Goal: Information Seeking & Learning: Check status

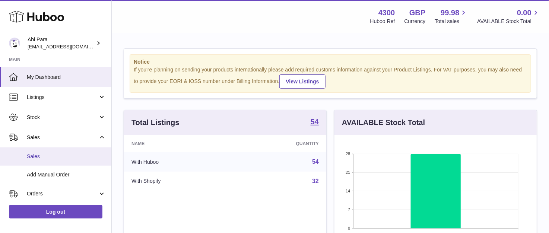
scroll to position [116, 202]
click at [31, 158] on span "Sales" at bounding box center [66, 156] width 79 height 7
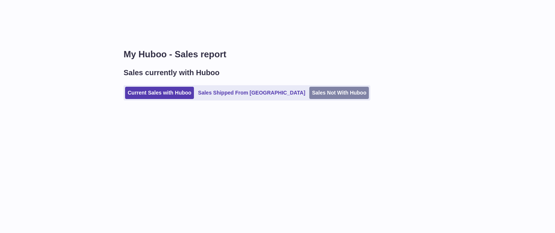
click at [309, 87] on link "Sales Not With Huboo" at bounding box center [339, 93] width 60 height 12
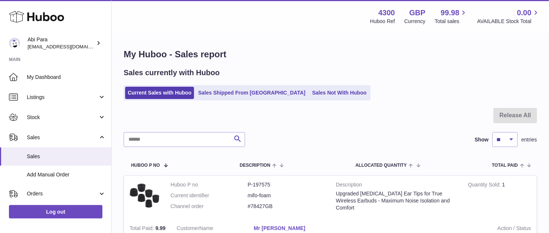
click at [309, 87] on link "Sales Not With Huboo" at bounding box center [339, 93] width 60 height 12
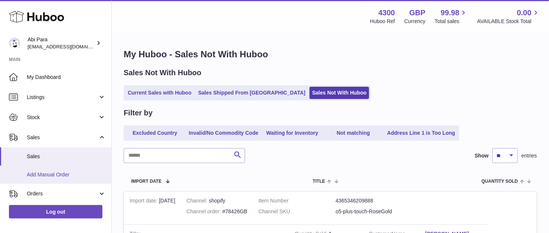
click at [35, 174] on span "Add Manual Order" at bounding box center [66, 174] width 79 height 7
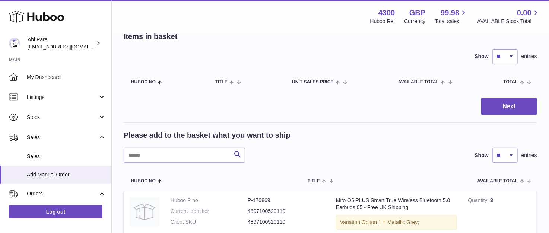
scroll to position [41, 0]
click at [211, 151] on input "text" at bounding box center [184, 155] width 121 height 15
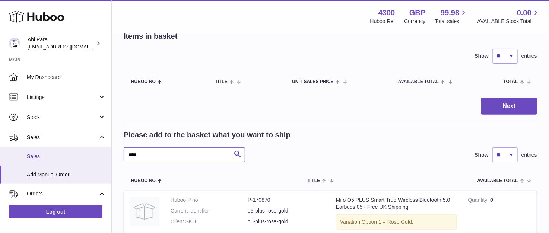
scroll to position [41, 0]
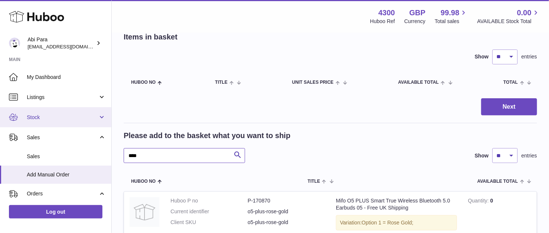
type input "****"
click at [53, 116] on span "Stock" at bounding box center [62, 117] width 71 height 7
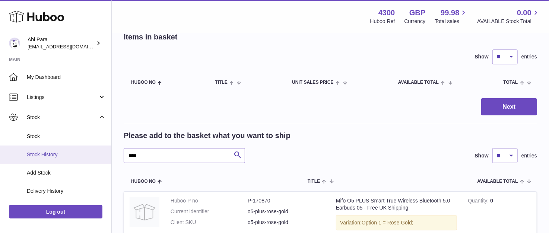
click at [57, 155] on span "Stock History" at bounding box center [66, 154] width 79 height 7
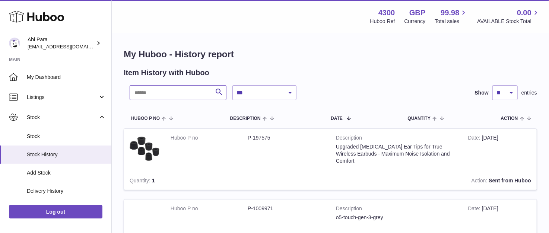
click at [176, 95] on input "text" at bounding box center [178, 92] width 97 height 15
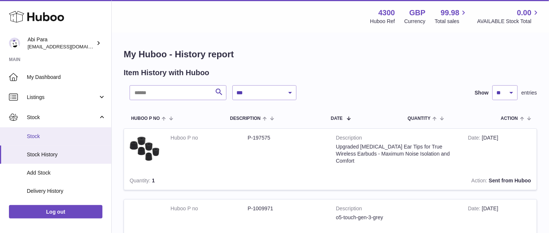
click at [48, 141] on link "Stock" at bounding box center [55, 136] width 111 height 18
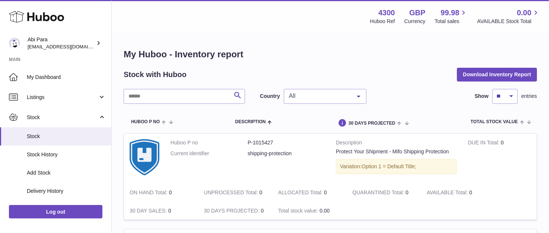
click at [221, 100] on input "text" at bounding box center [184, 96] width 121 height 15
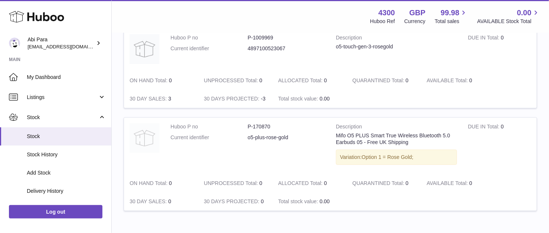
scroll to position [124, 0]
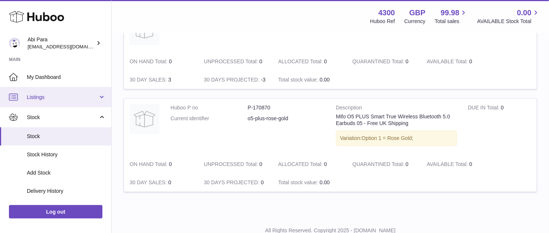
type input "****"
click at [48, 98] on span "Listings" at bounding box center [62, 97] width 71 height 7
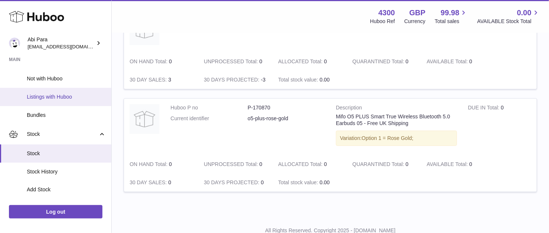
scroll to position [83, 0]
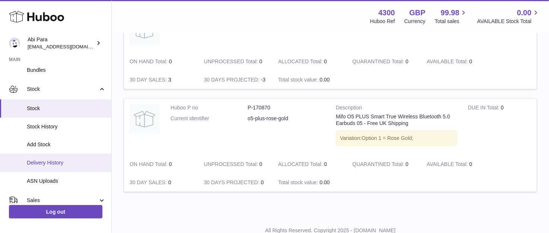
click at [42, 166] on link "Delivery History" at bounding box center [55, 163] width 111 height 18
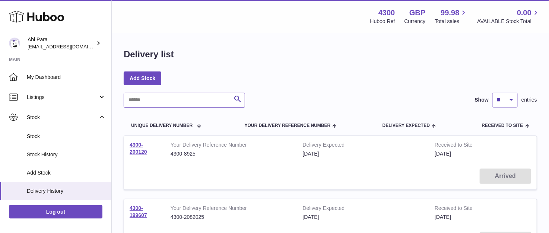
click at [186, 98] on input "text" at bounding box center [184, 100] width 121 height 15
click at [130, 146] on link "4300-200120" at bounding box center [138, 148] width 17 height 13
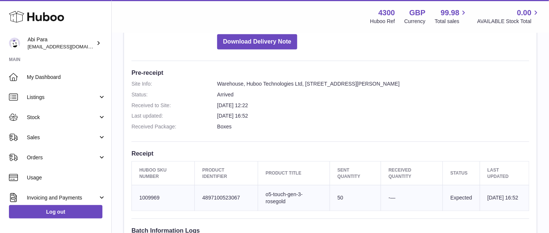
scroll to position [207, 0]
